Goal: Information Seeking & Learning: Learn about a topic

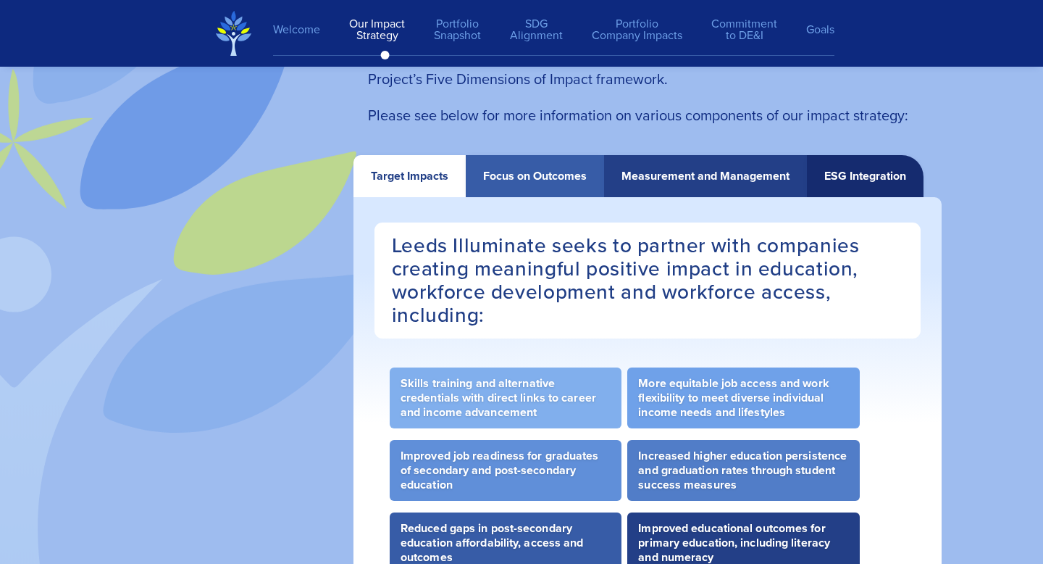
scroll to position [2681, 0]
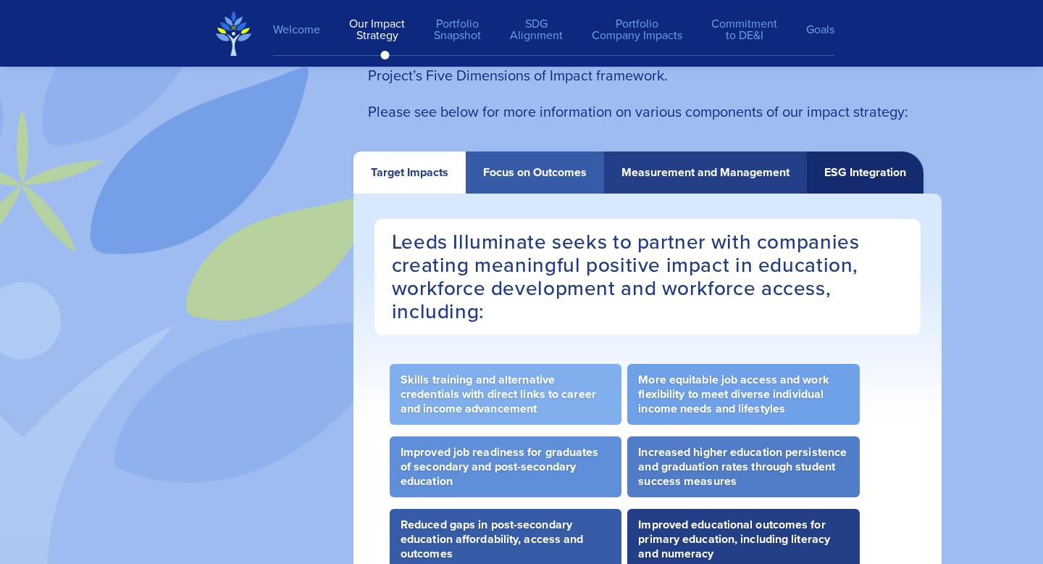
click at [405, 178] on div "Target Impacts" at bounding box center [410, 172] width 78 height 13
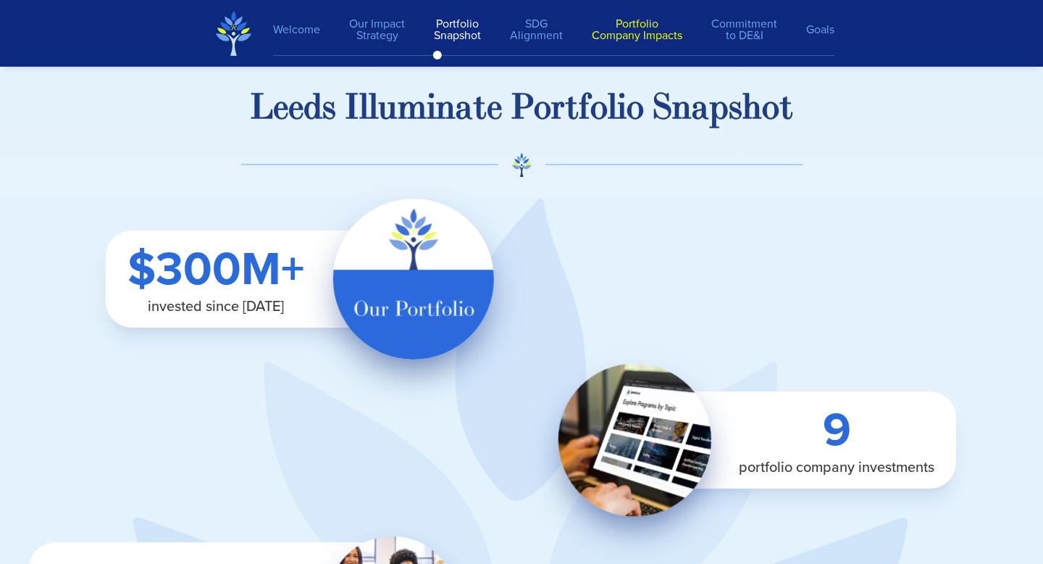
scroll to position [3559, 0]
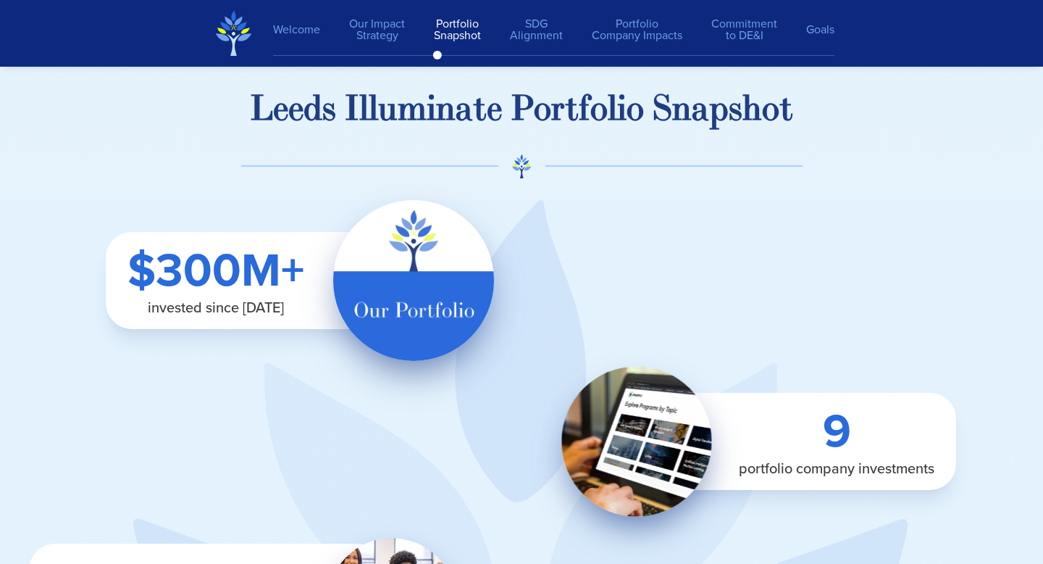
click at [680, 428] on img at bounding box center [637, 441] width 150 height 150
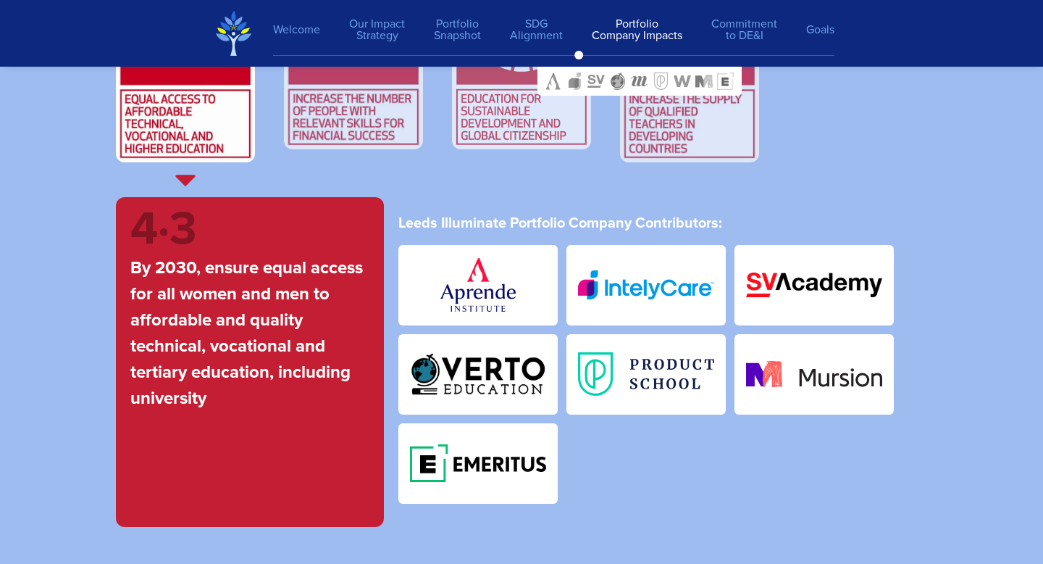
scroll to position [5464, 0]
click at [354, 113] on img at bounding box center [353, 35] width 139 height 228
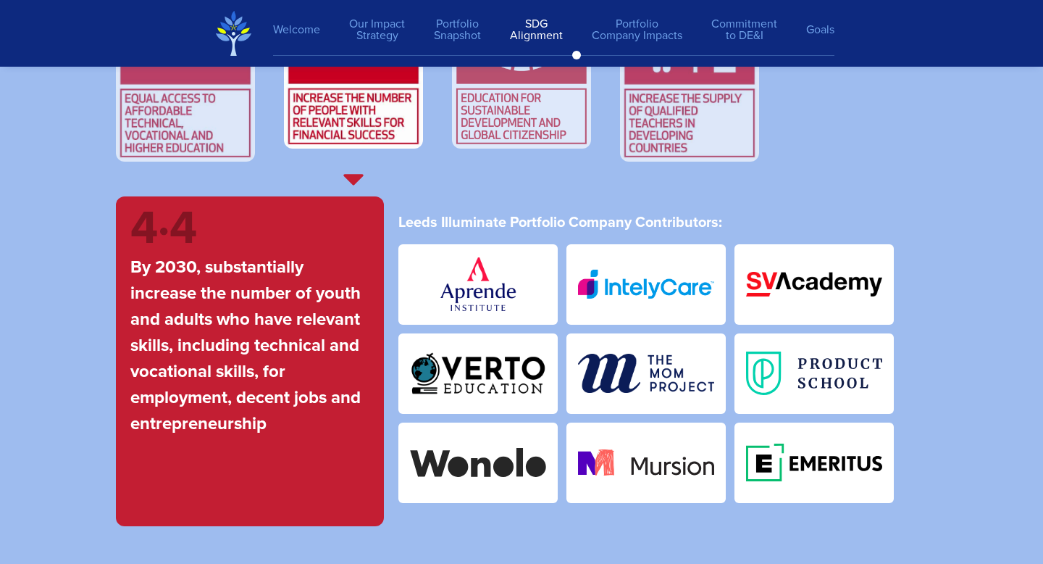
click at [481, 112] on img at bounding box center [521, 35] width 139 height 228
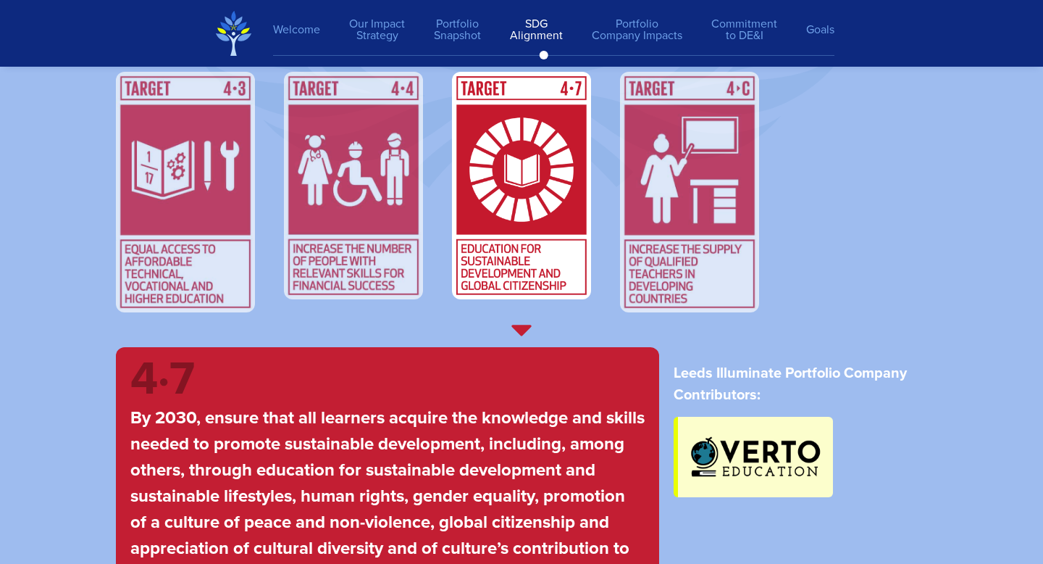
scroll to position [5240, 0]
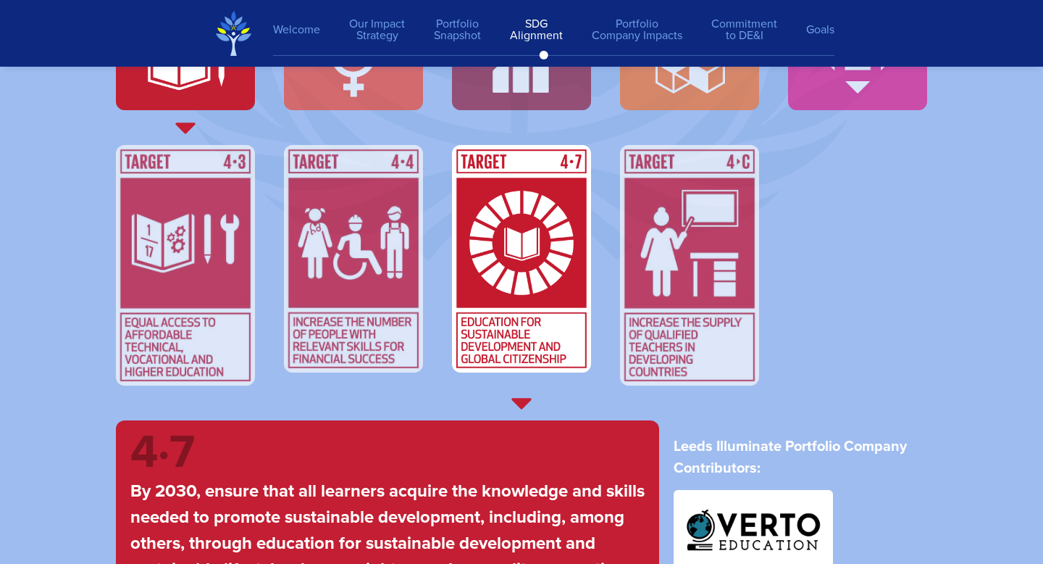
click at [206, 109] on img at bounding box center [185, 40] width 139 height 139
click at [189, 259] on img at bounding box center [185, 265] width 139 height 240
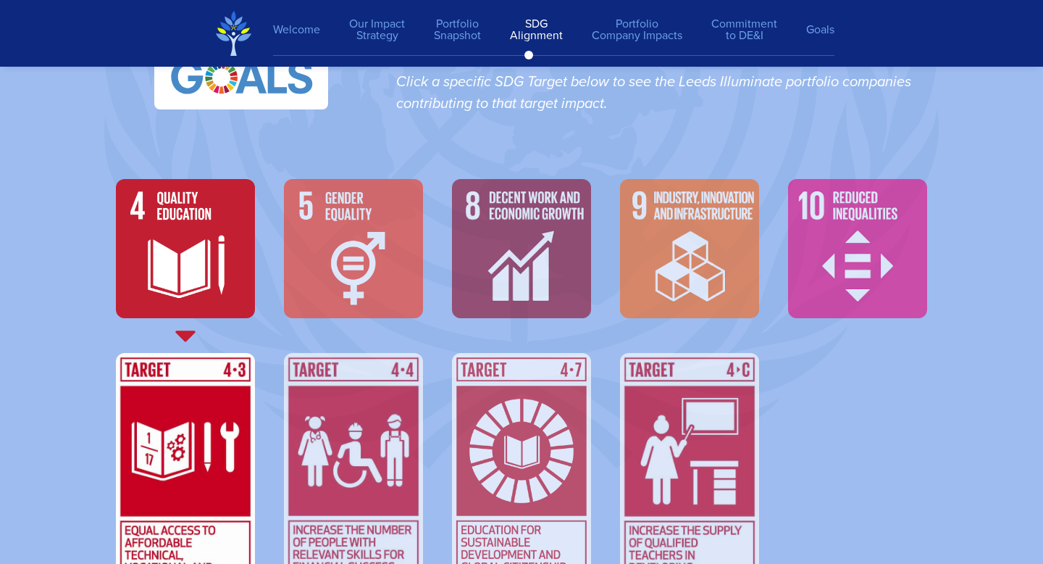
scroll to position [5028, 0]
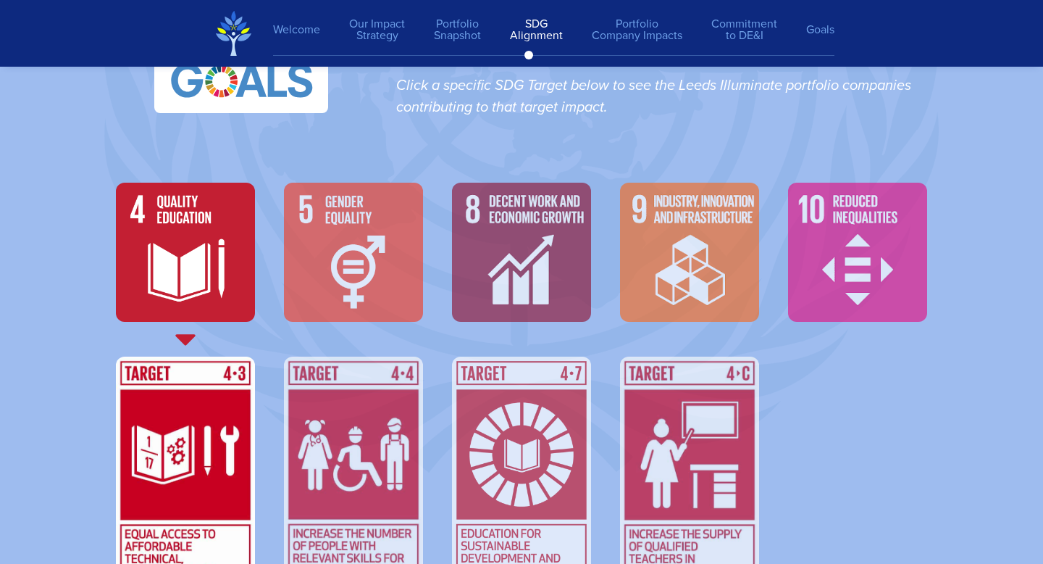
click at [197, 196] on img at bounding box center [185, 252] width 139 height 139
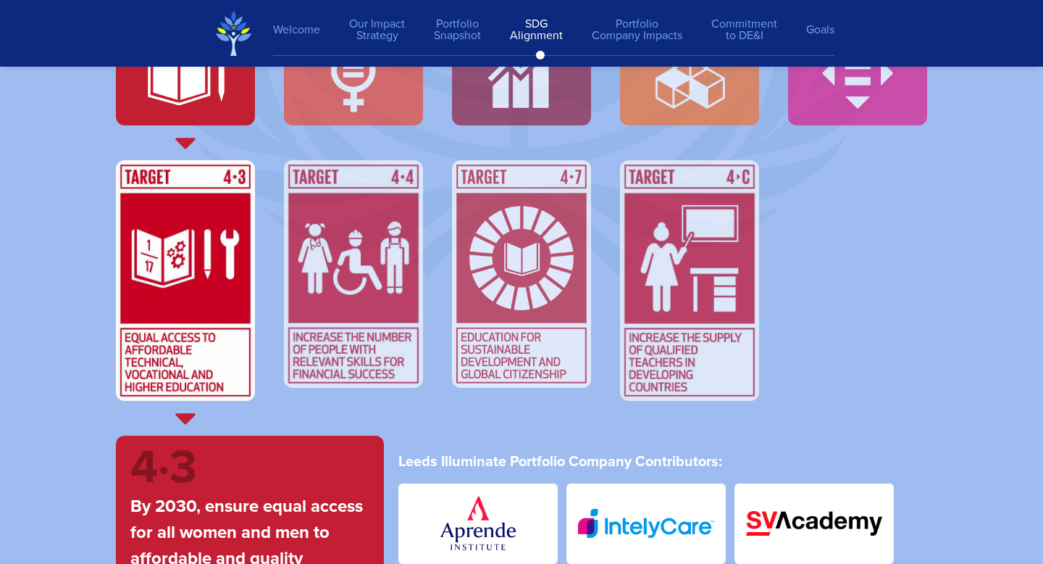
click at [184, 345] on img at bounding box center [185, 280] width 139 height 240
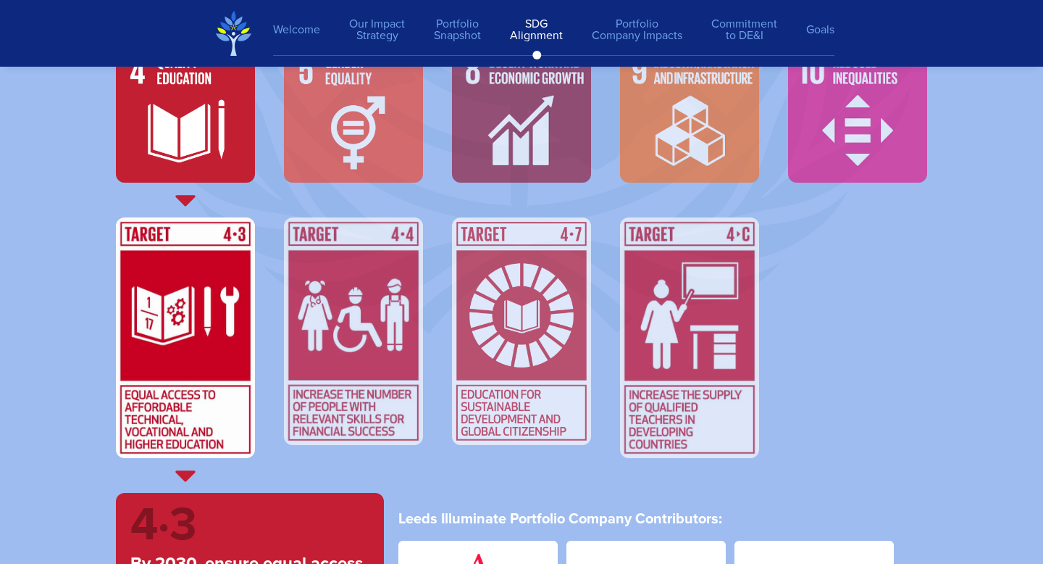
scroll to position [5103, 0]
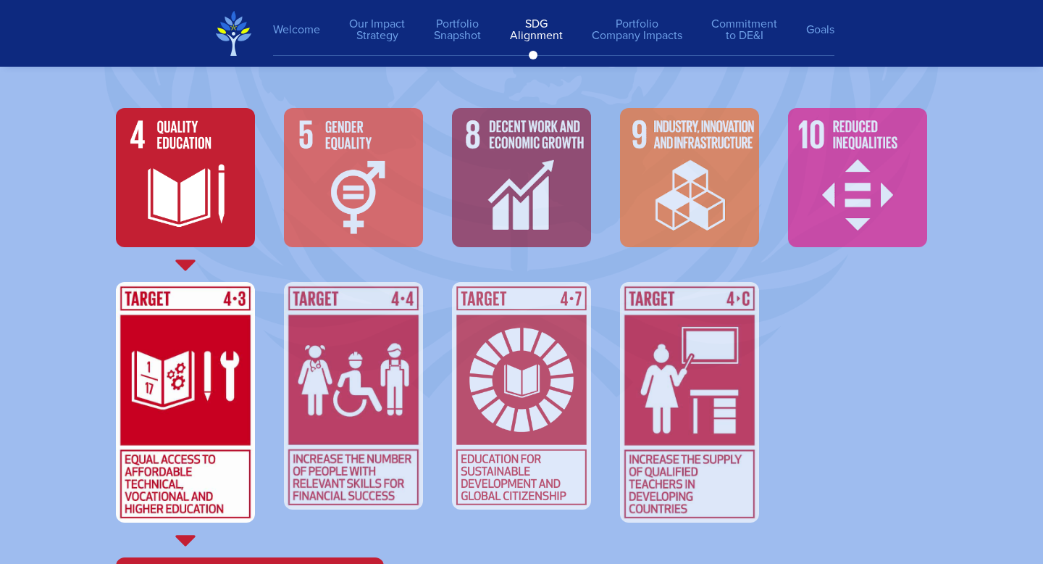
click at [380, 356] on img at bounding box center [353, 396] width 139 height 228
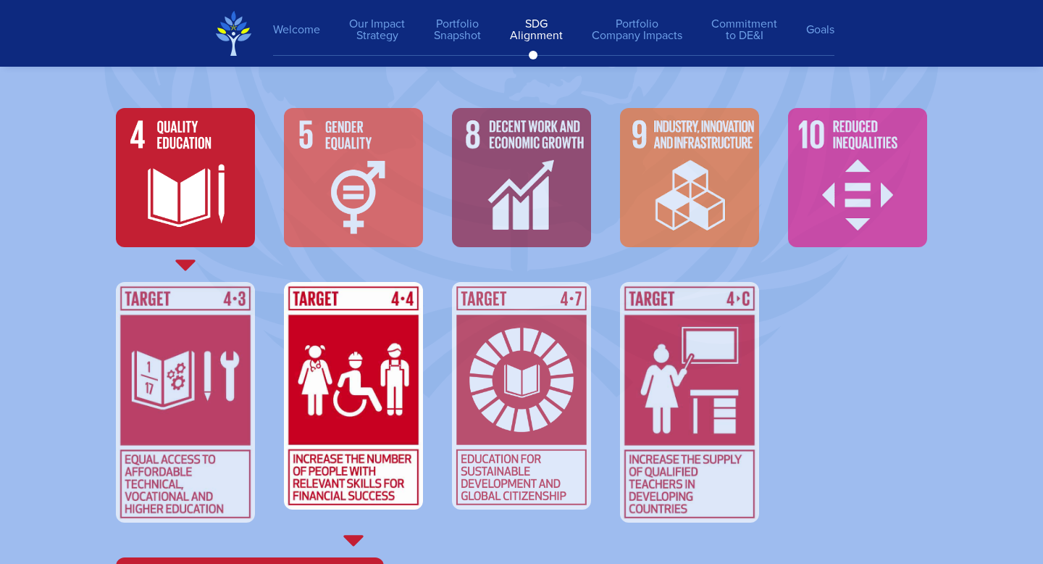
click at [185, 359] on img at bounding box center [185, 402] width 139 height 240
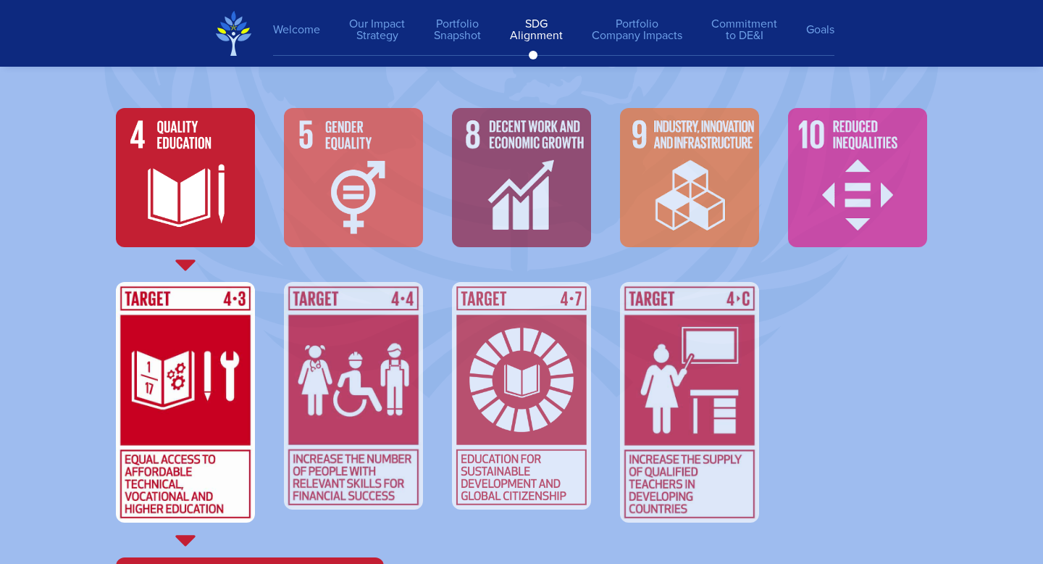
click at [351, 391] on img at bounding box center [353, 396] width 139 height 228
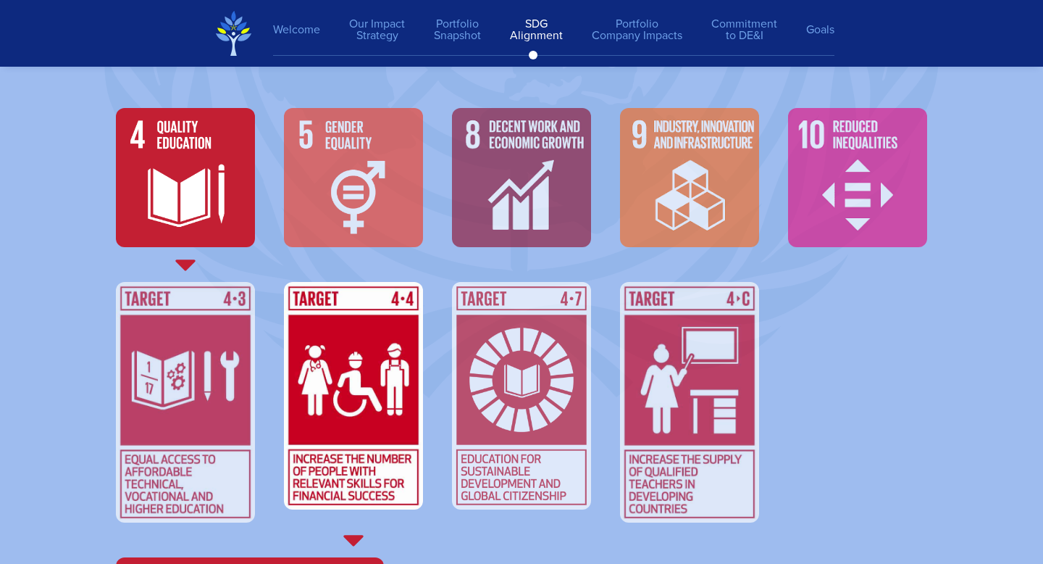
click at [347, 212] on img at bounding box center [353, 177] width 139 height 139
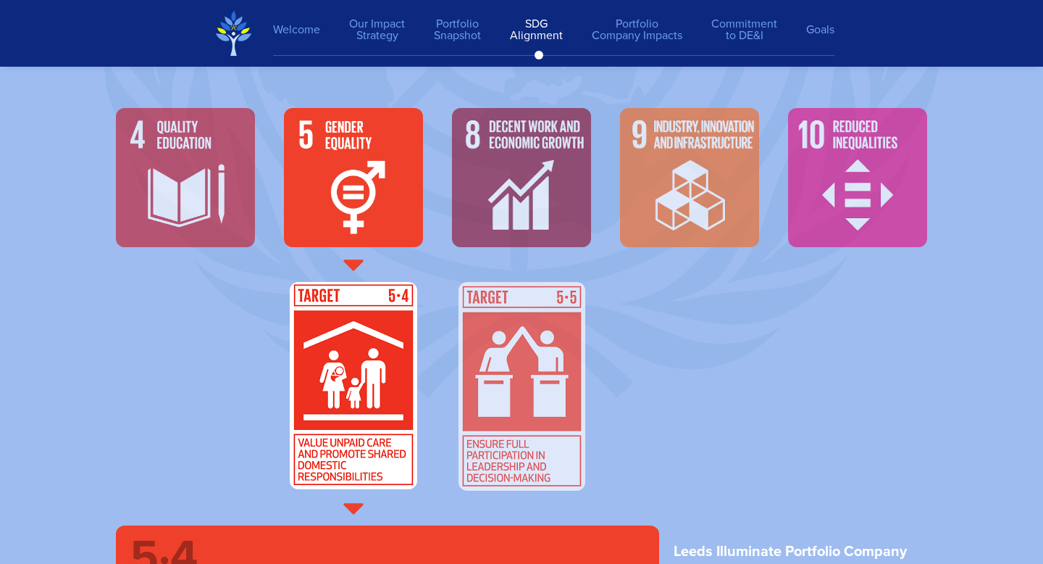
click at [194, 186] on img at bounding box center [185, 177] width 139 height 139
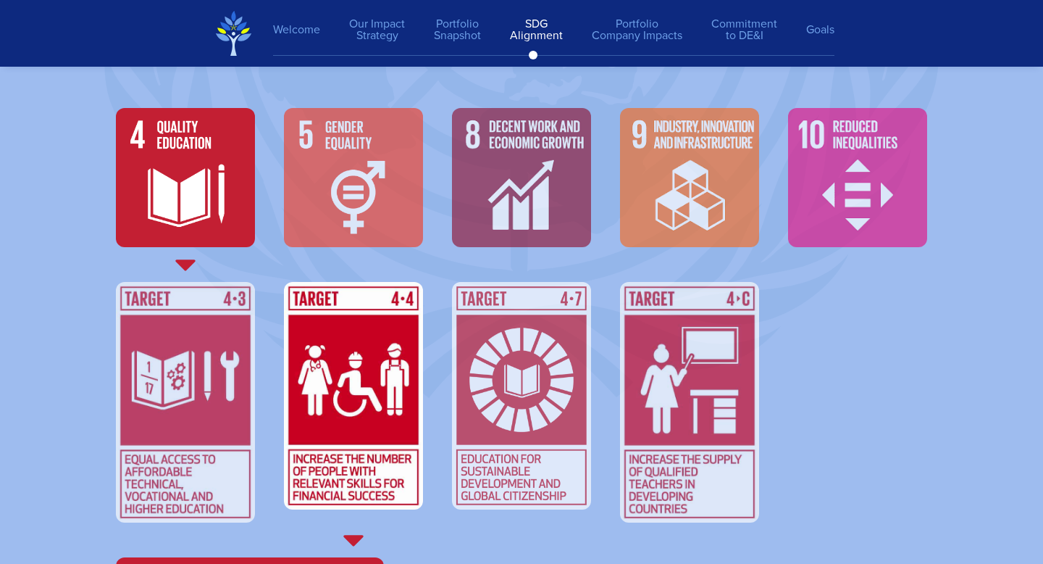
click at [136, 369] on img at bounding box center [185, 402] width 139 height 240
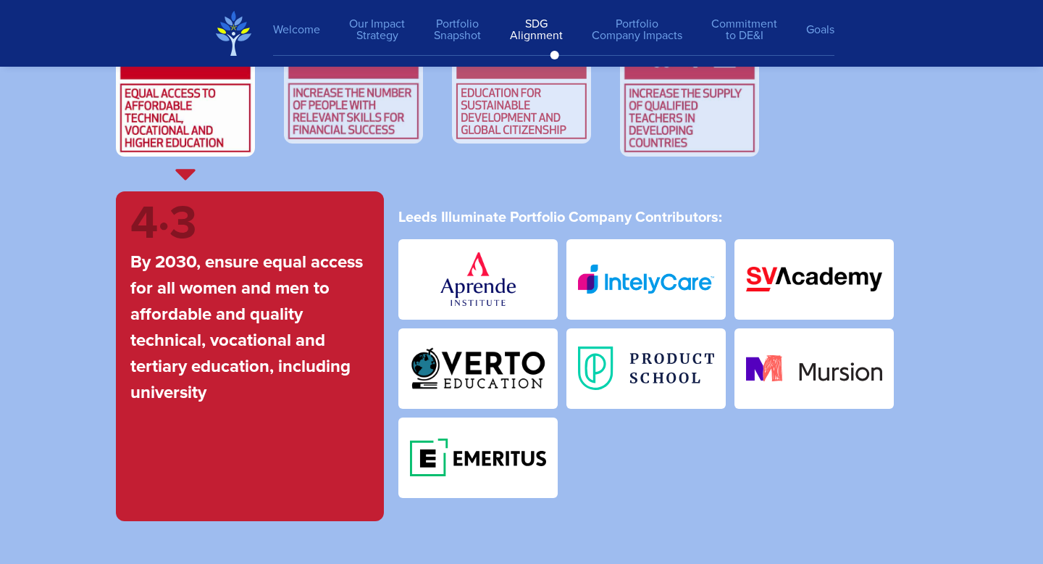
scroll to position [5468, 0]
click at [385, 130] on img at bounding box center [353, 31] width 139 height 228
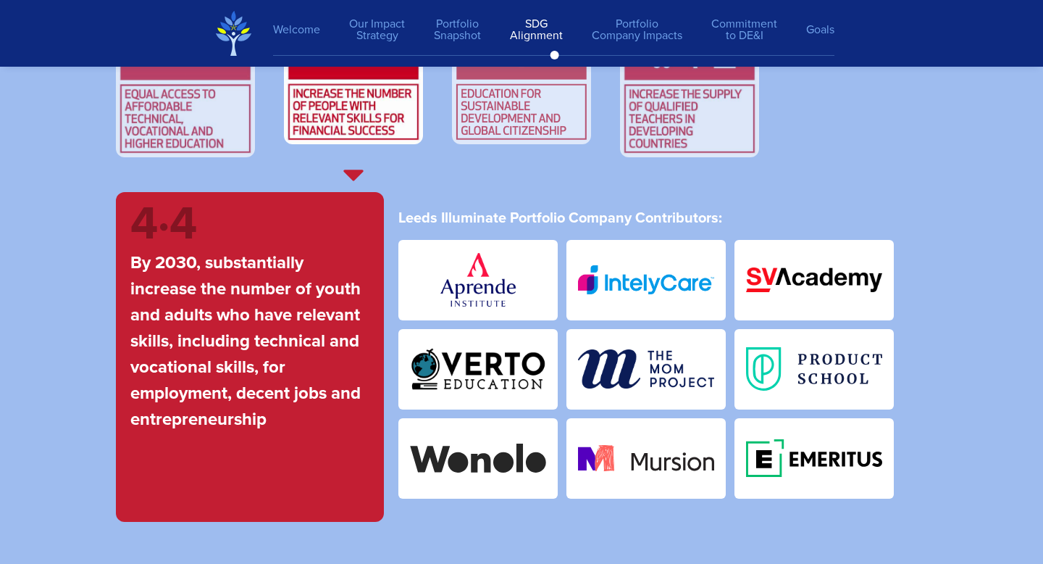
click at [506, 116] on img at bounding box center [521, 31] width 139 height 228
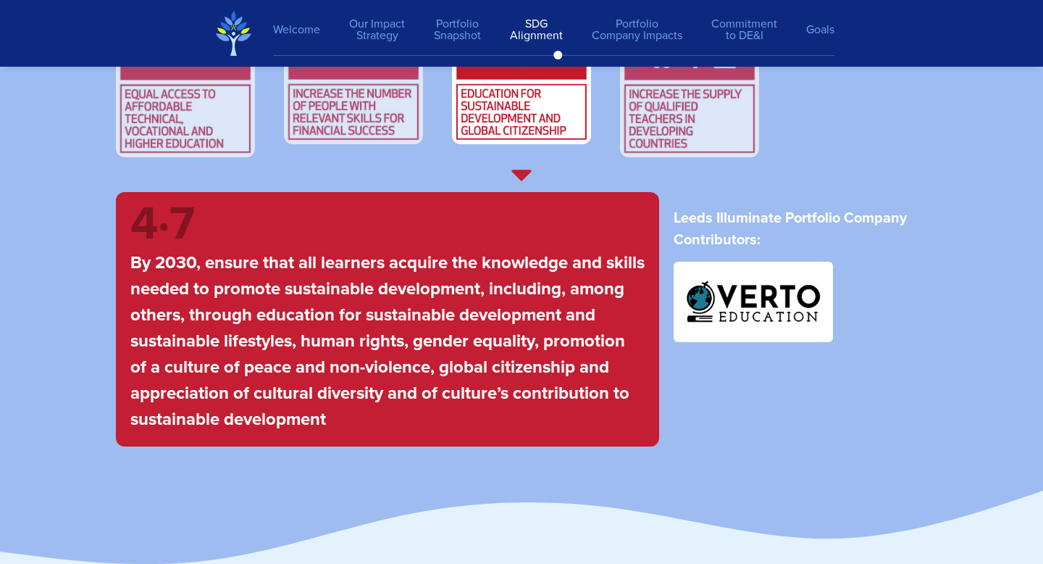
click at [664, 122] on img at bounding box center [689, 37] width 139 height 240
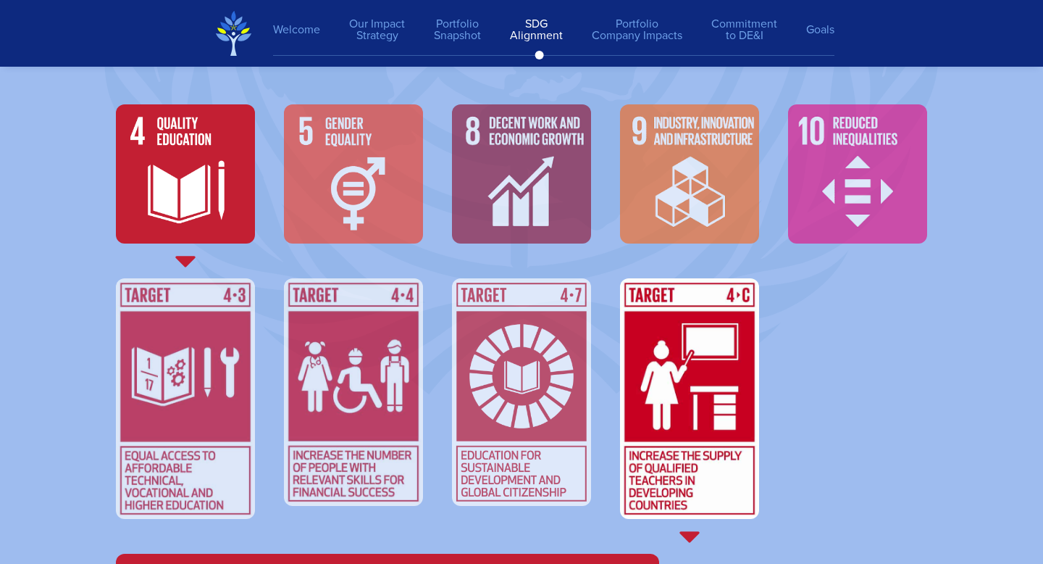
scroll to position [5084, 0]
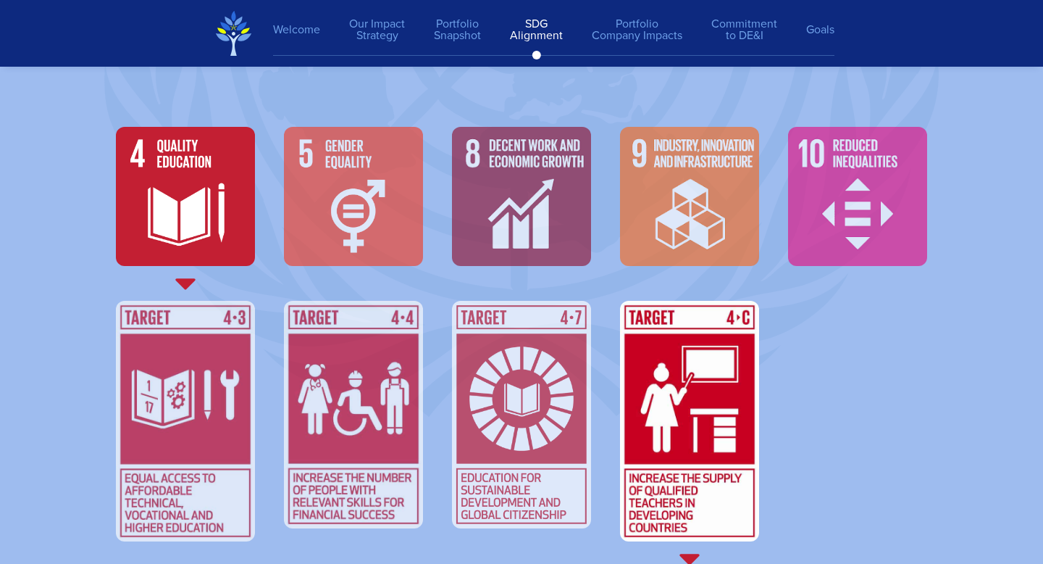
click at [361, 199] on img at bounding box center [353, 196] width 139 height 139
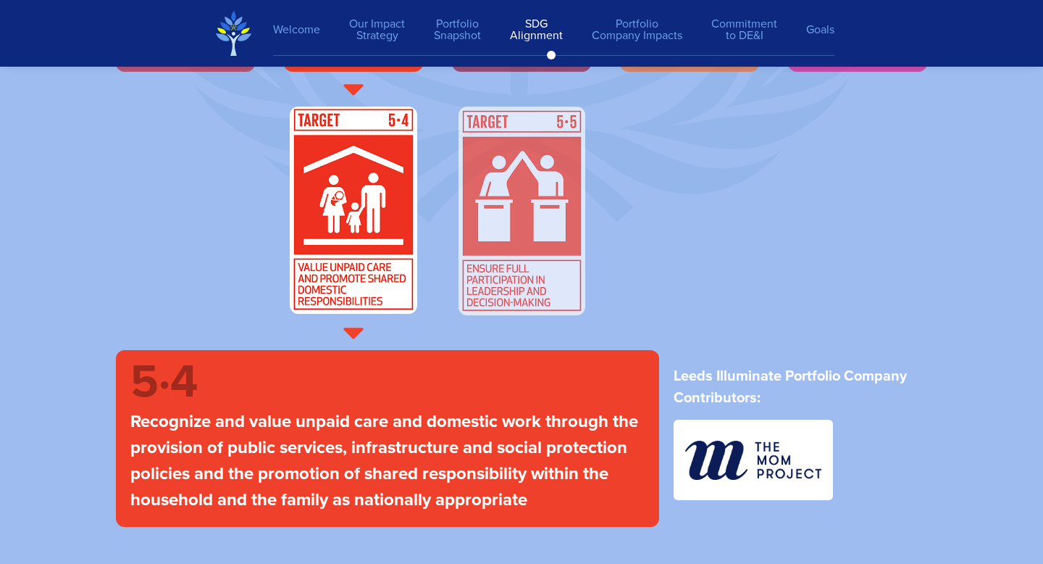
scroll to position [5285, 0]
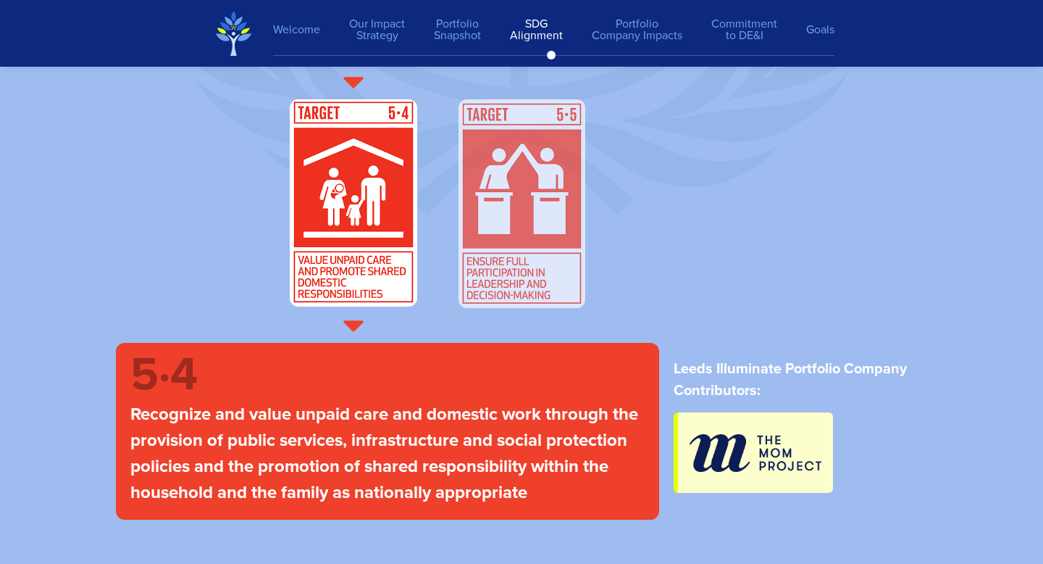
click at [797, 454] on img at bounding box center [753, 452] width 159 height 80
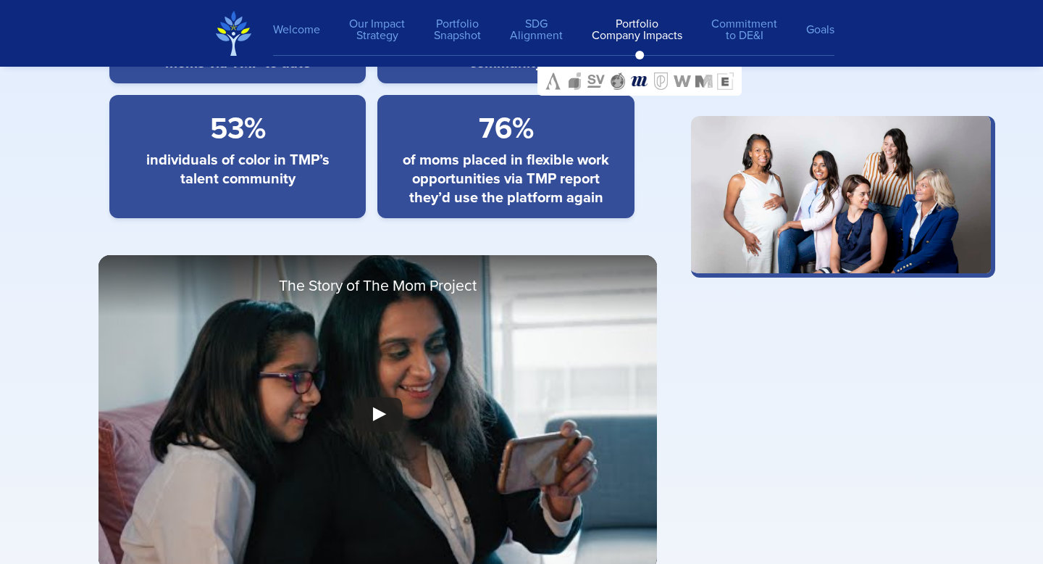
scroll to position [11859, 0]
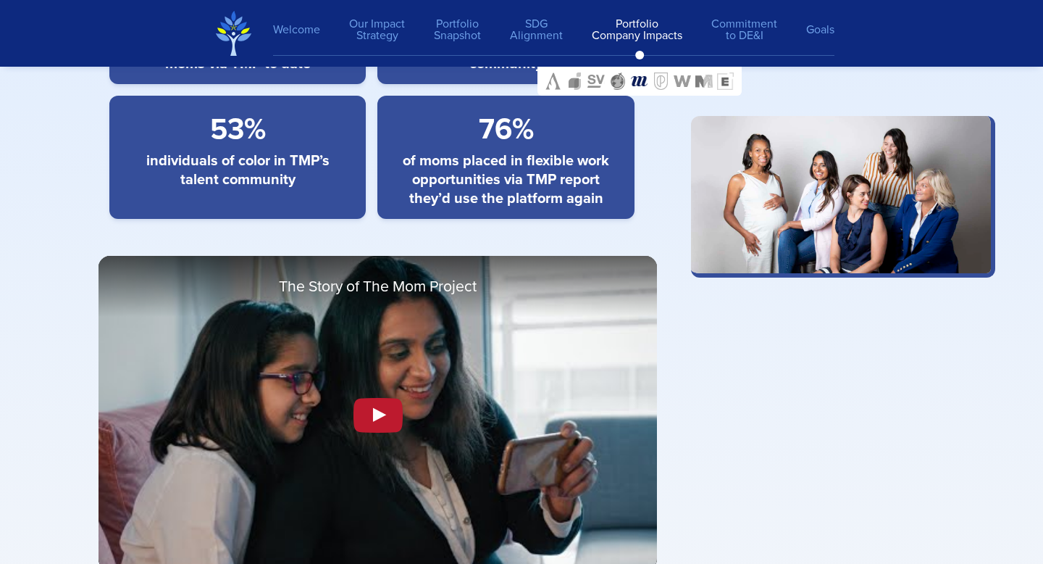
click at [379, 430] on div at bounding box center [378, 414] width 64 height 46
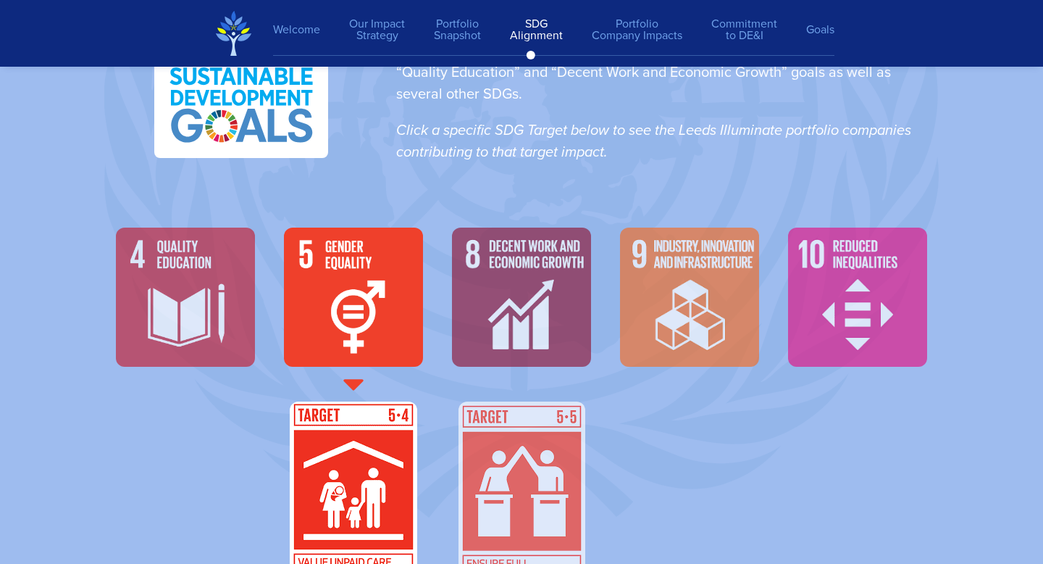
scroll to position [4990, 0]
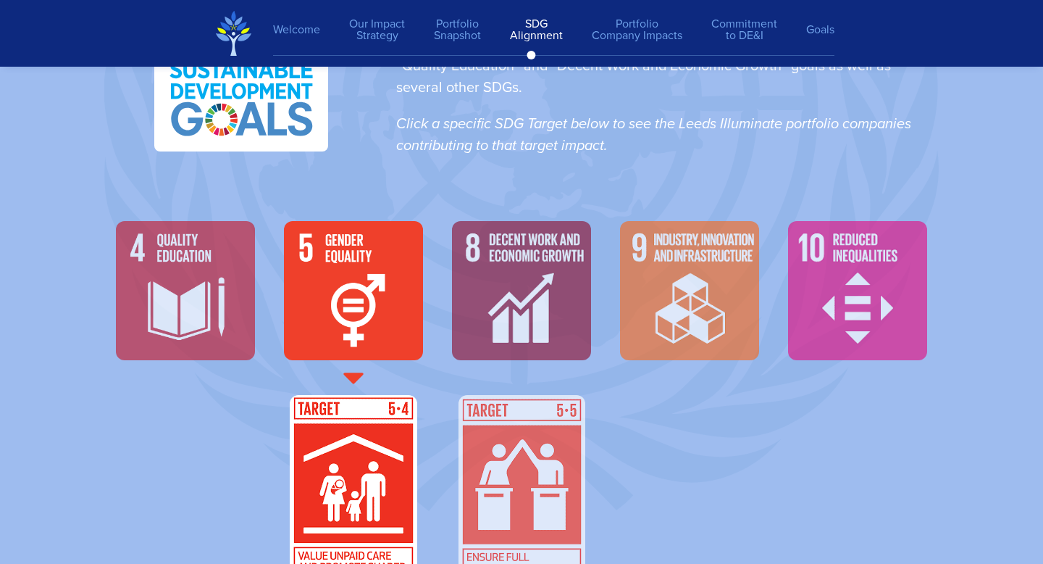
click at [183, 268] on img at bounding box center [185, 290] width 139 height 139
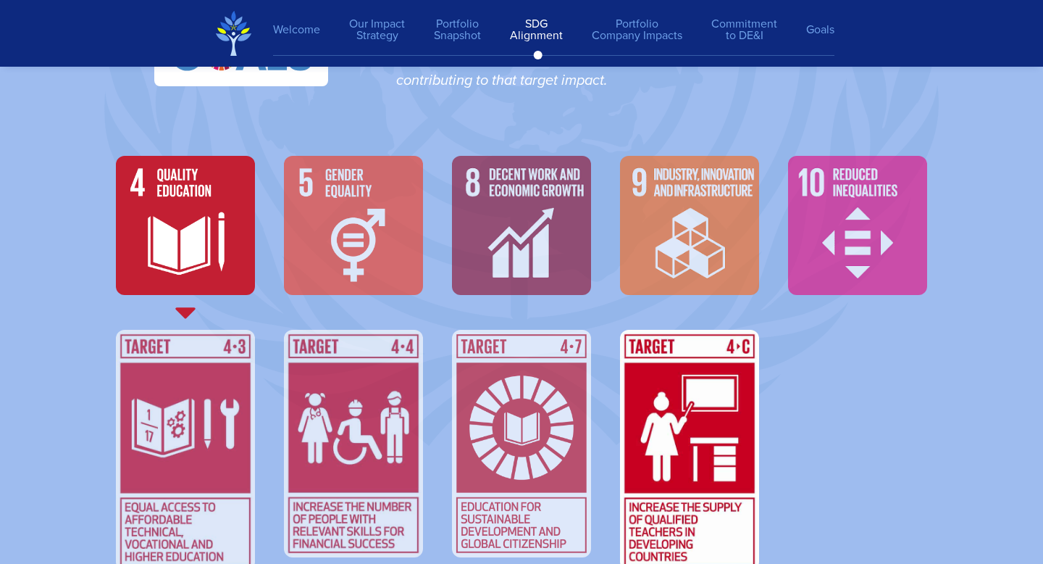
scroll to position [5105, 0]
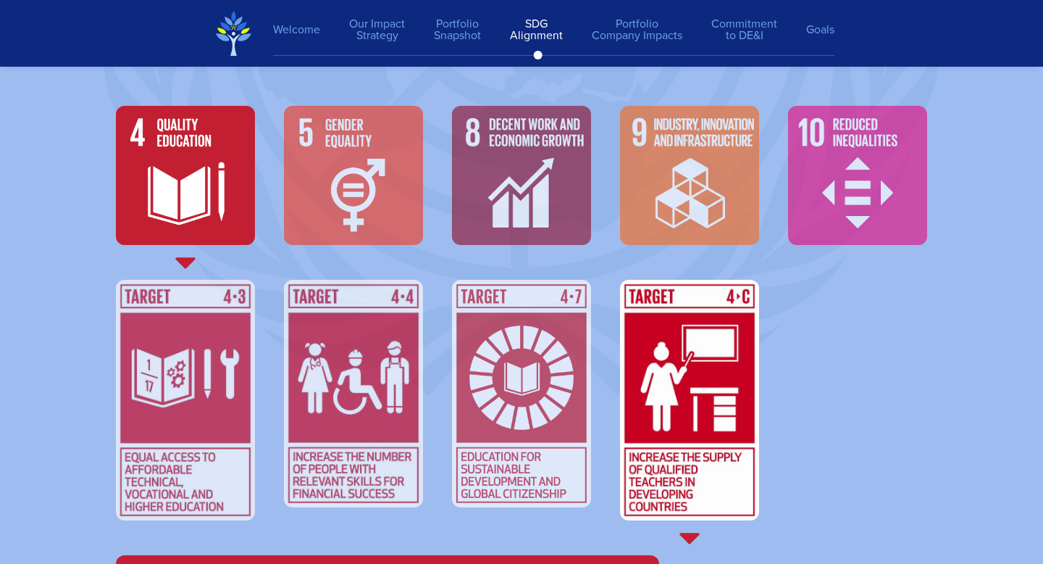
click at [167, 407] on img at bounding box center [185, 400] width 139 height 240
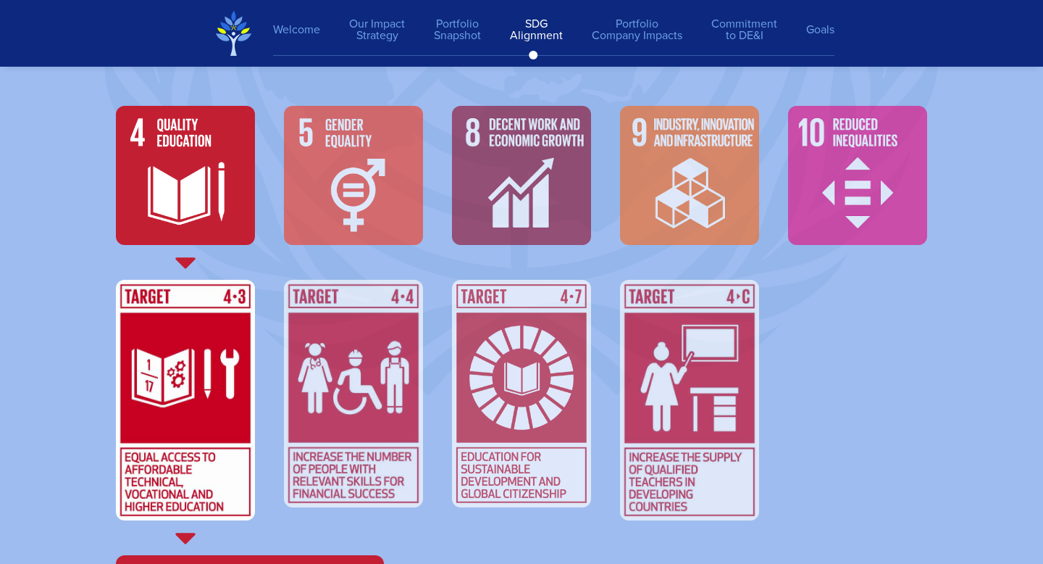
click at [339, 383] on img at bounding box center [353, 394] width 139 height 228
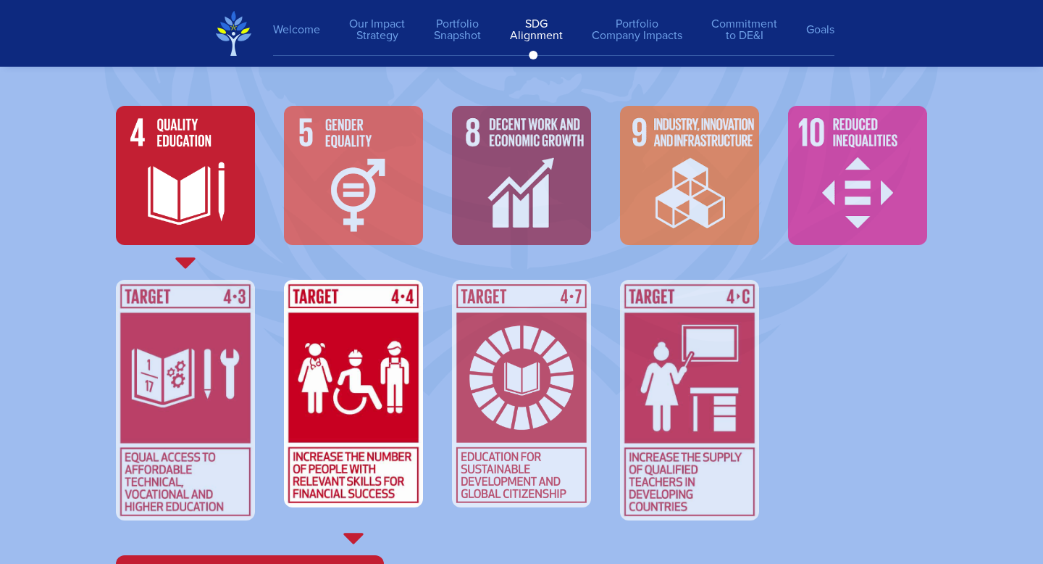
click at [530, 401] on img at bounding box center [521, 394] width 139 height 228
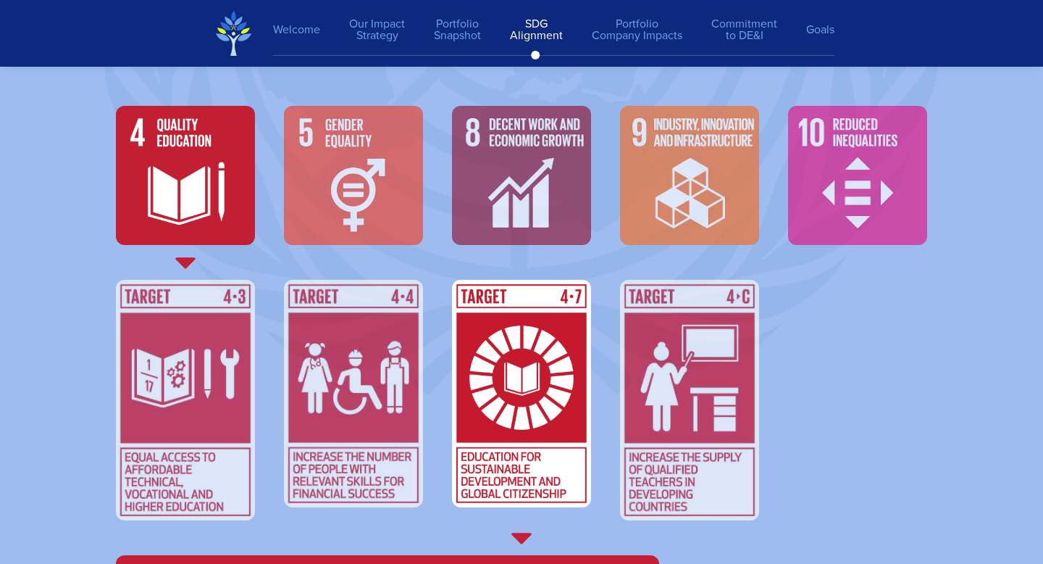
click at [212, 418] on img at bounding box center [185, 400] width 139 height 240
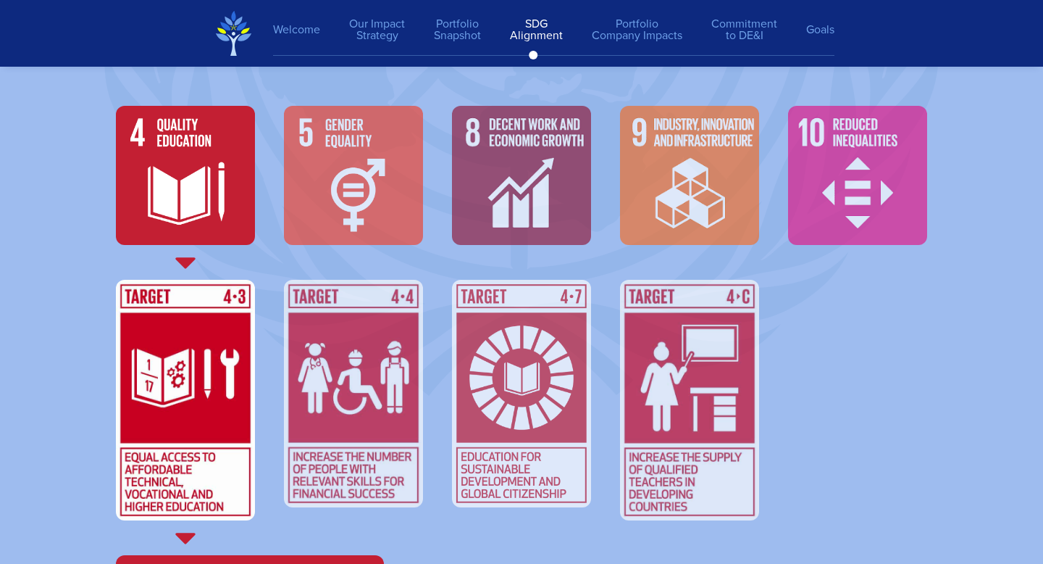
click at [366, 397] on img at bounding box center [353, 394] width 139 height 228
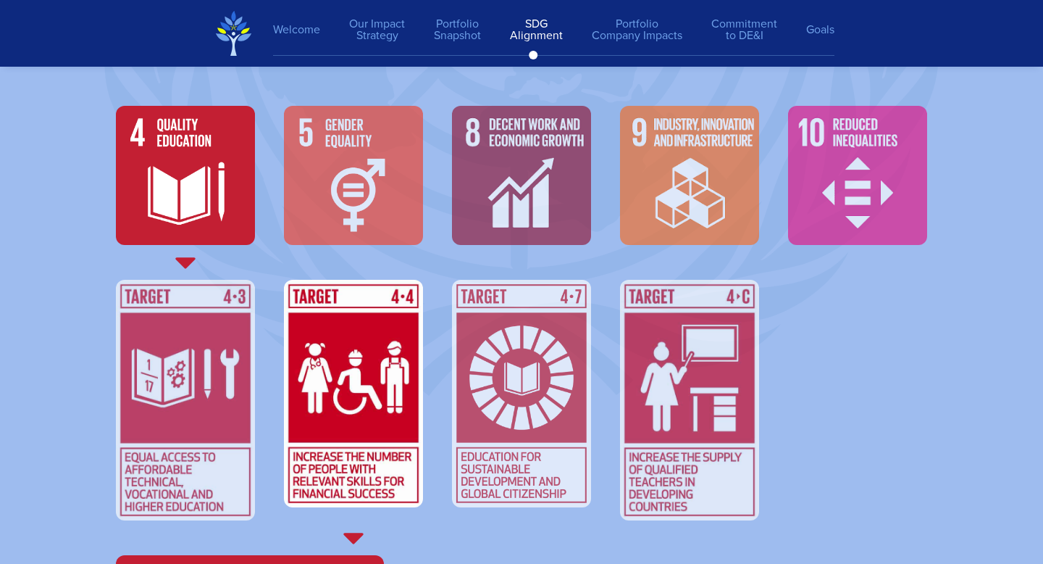
click at [562, 399] on img at bounding box center [521, 394] width 139 height 228
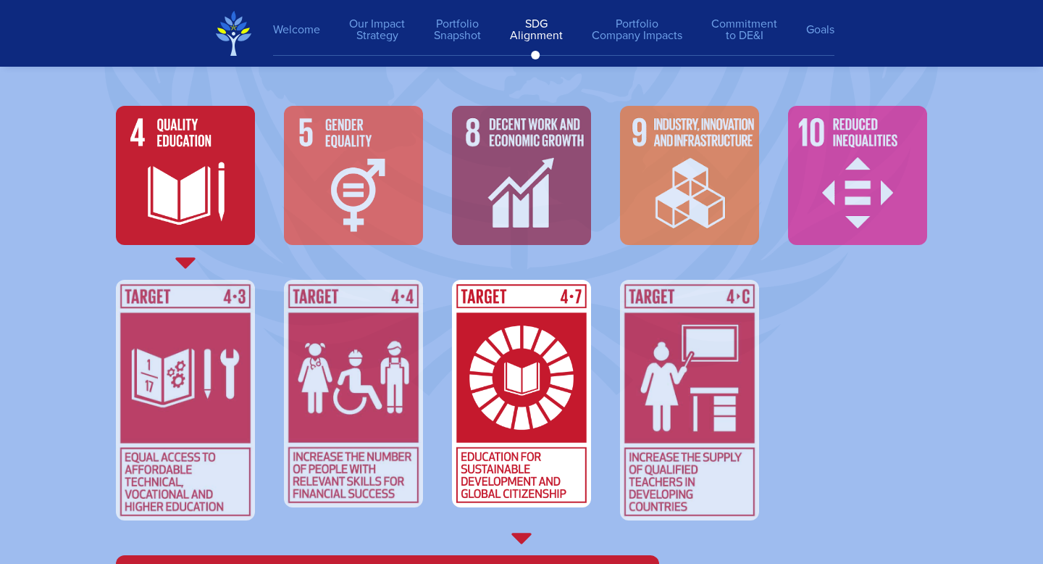
click at [711, 428] on img at bounding box center [689, 400] width 139 height 240
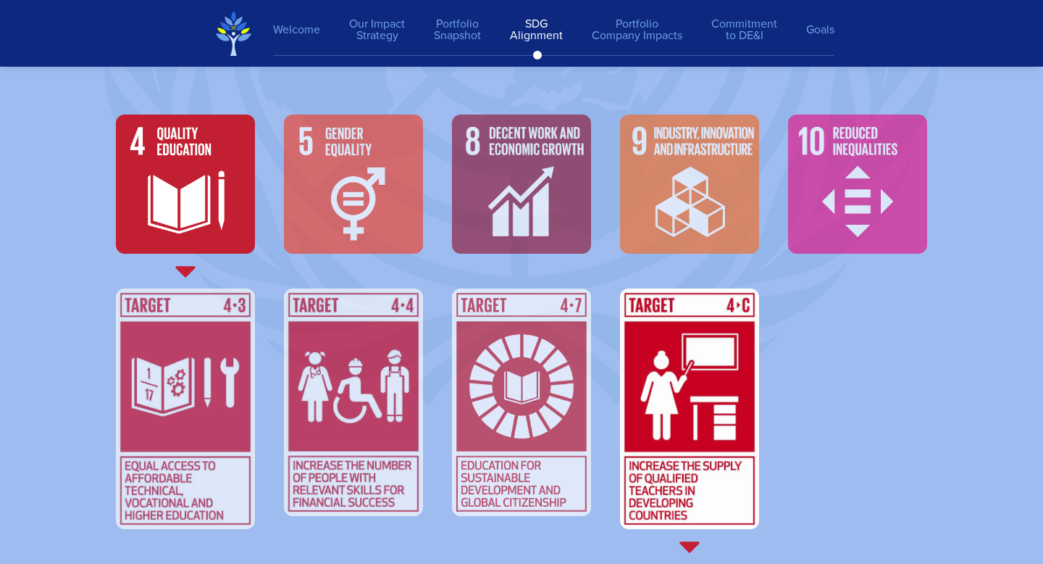
scroll to position [5095, 0]
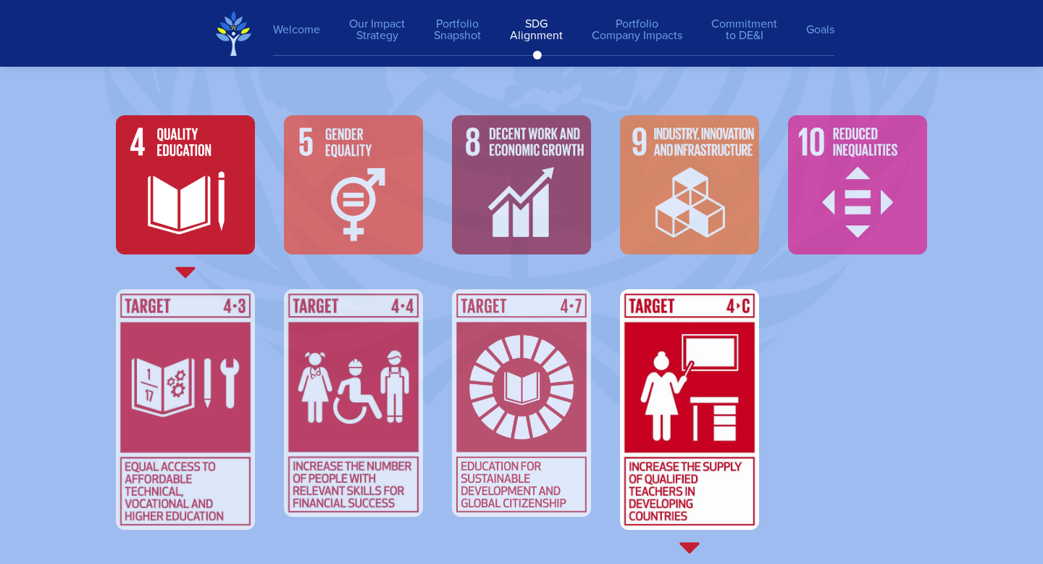
click at [556, 333] on img at bounding box center [521, 403] width 139 height 228
